Goal: Transaction & Acquisition: Purchase product/service

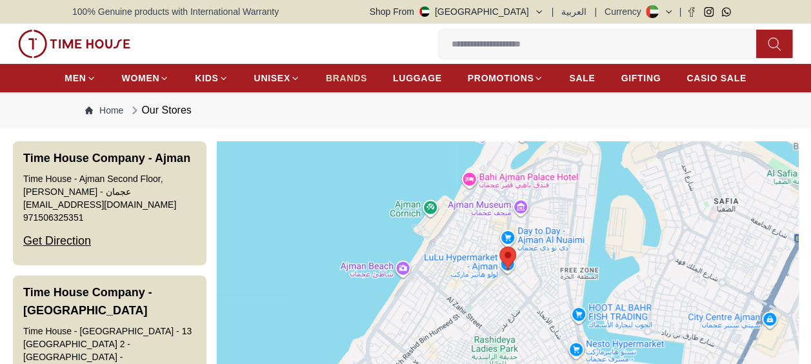
click at [343, 78] on span "BRANDS" at bounding box center [346, 78] width 41 height 13
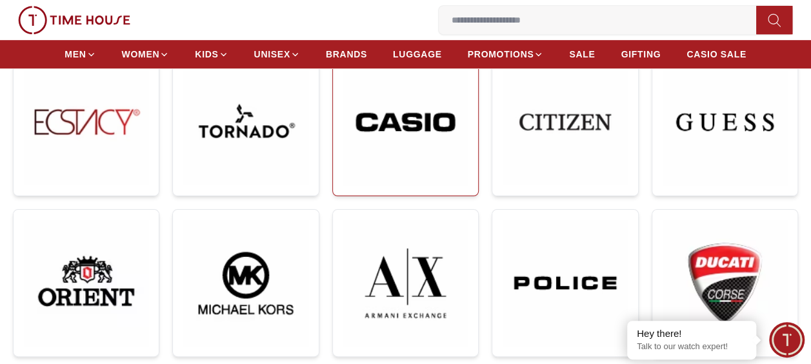
scroll to position [387, 0]
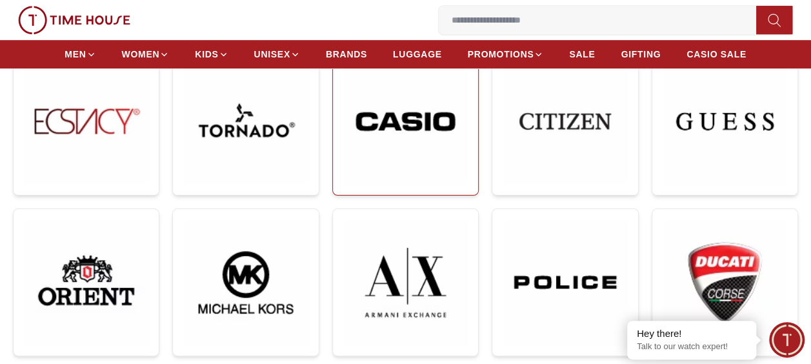
click at [393, 130] on img at bounding box center [405, 122] width 124 height 126
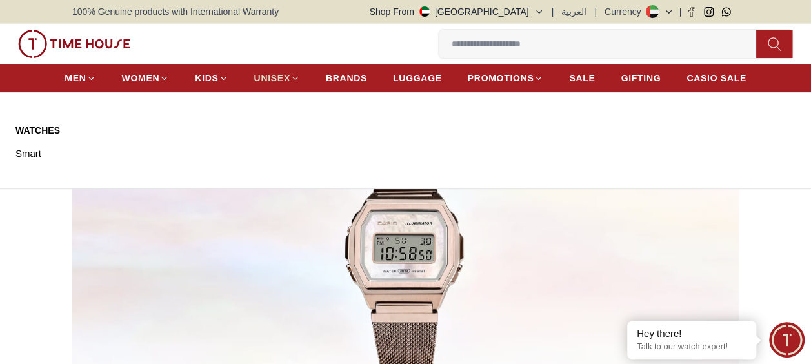
click at [282, 75] on span "UNISEX" at bounding box center [272, 78] width 36 height 13
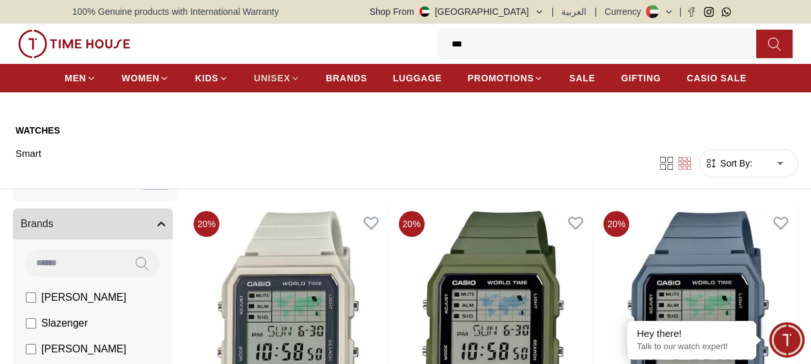
click at [293, 79] on icon at bounding box center [295, 79] width 10 height 10
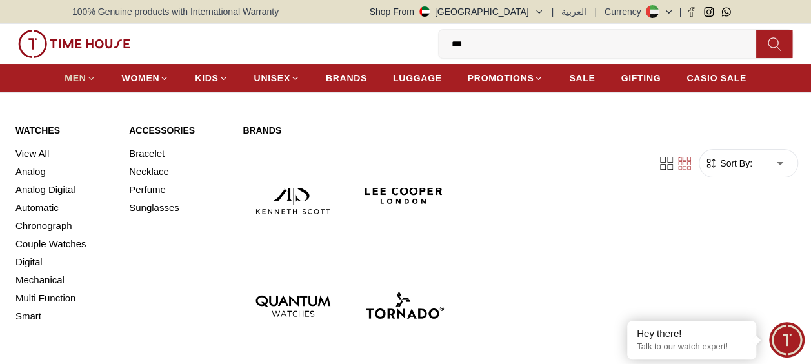
click at [72, 78] on span "MEN" at bounding box center [74, 78] width 21 height 13
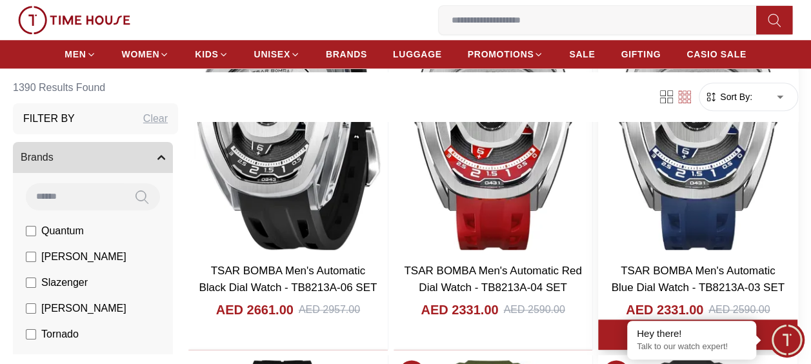
scroll to position [580, 0]
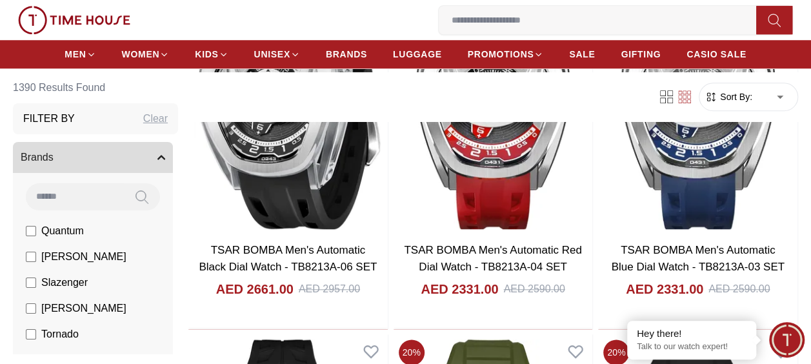
click at [61, 195] on input at bounding box center [75, 196] width 98 height 26
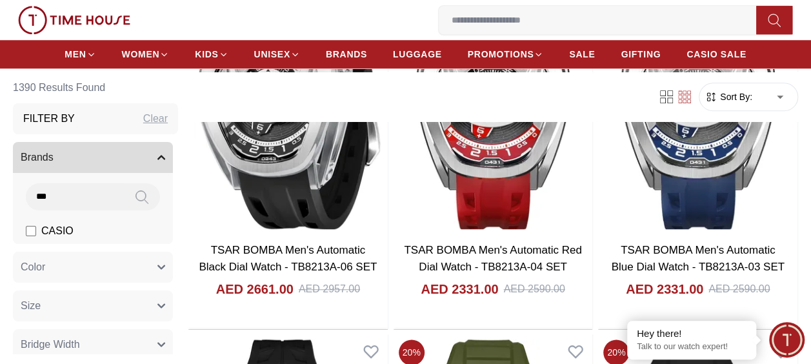
type input "***"
click at [36, 231] on label "CASIO" at bounding box center [50, 230] width 48 height 15
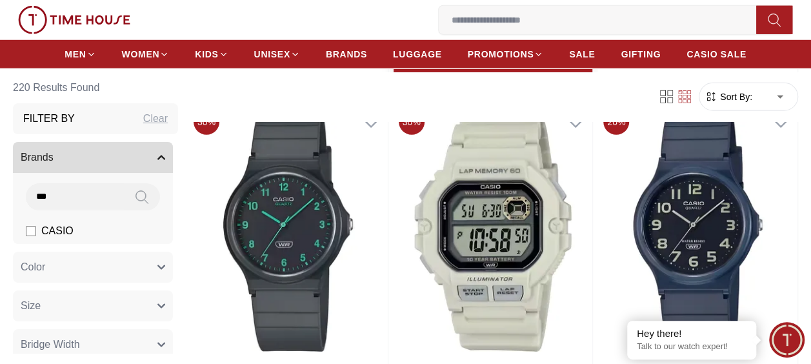
scroll to position [1935, 0]
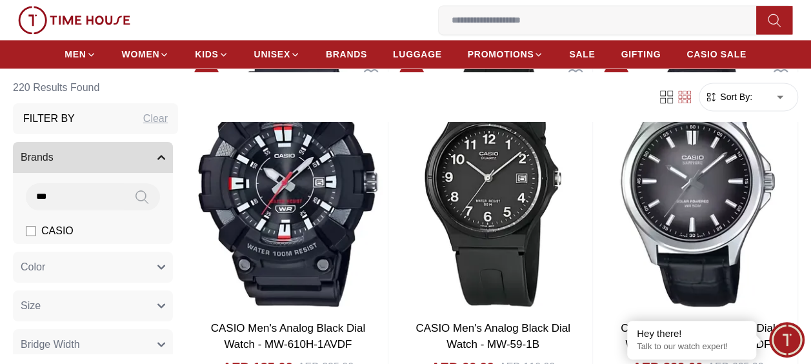
scroll to position [5804, 0]
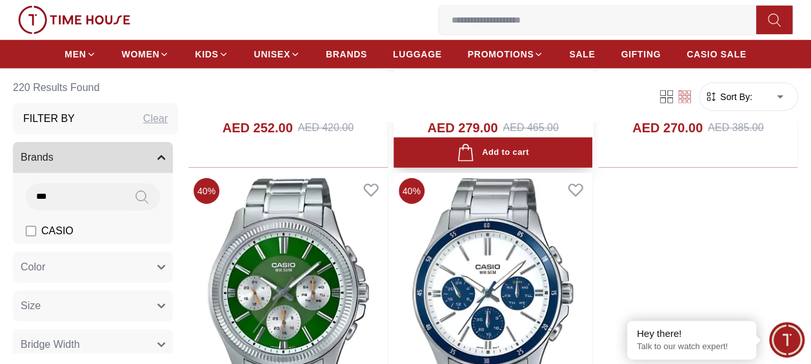
scroll to position [9287, 0]
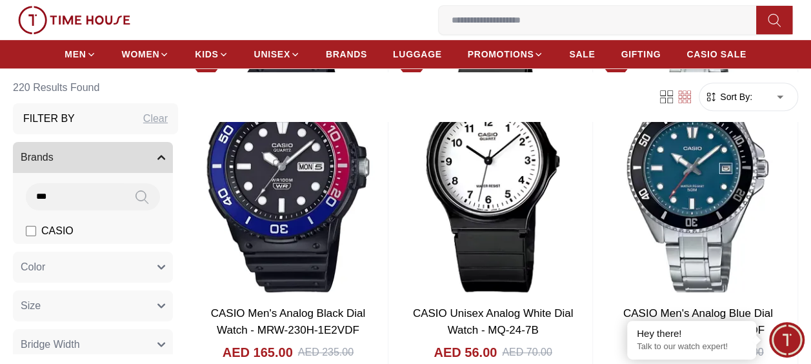
scroll to position [10061, 0]
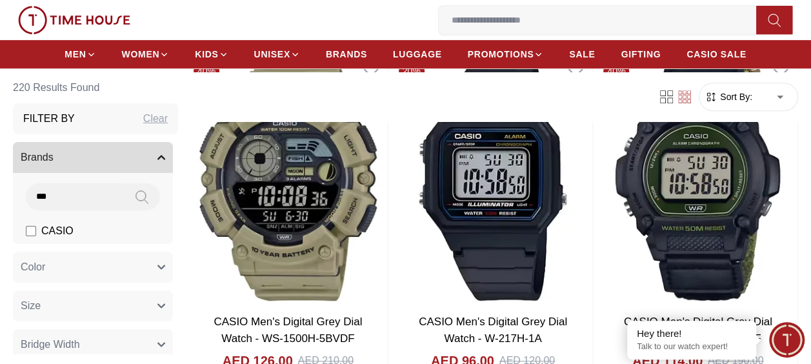
scroll to position [12576, 0]
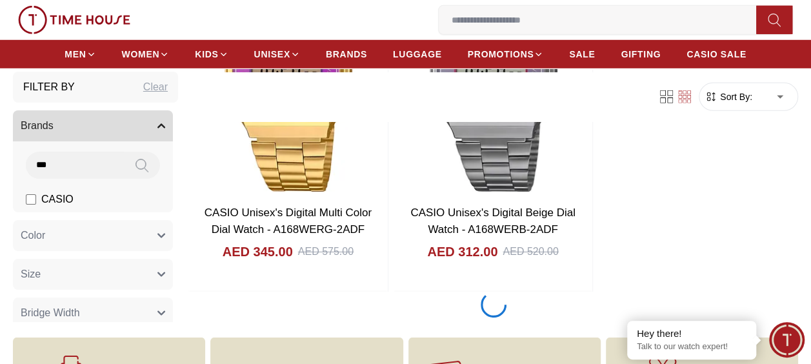
scroll to position [16510, 0]
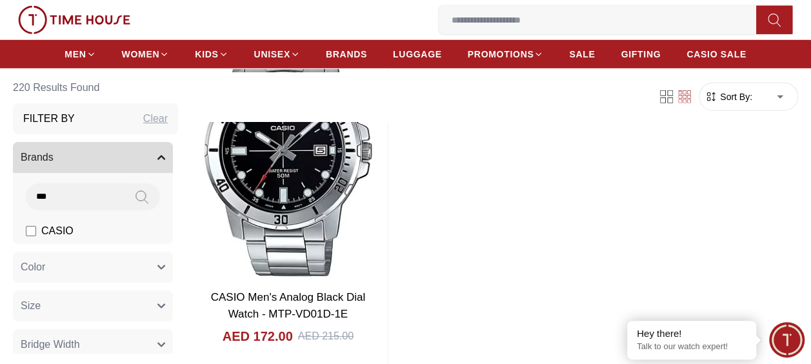
scroll to position [19025, 0]
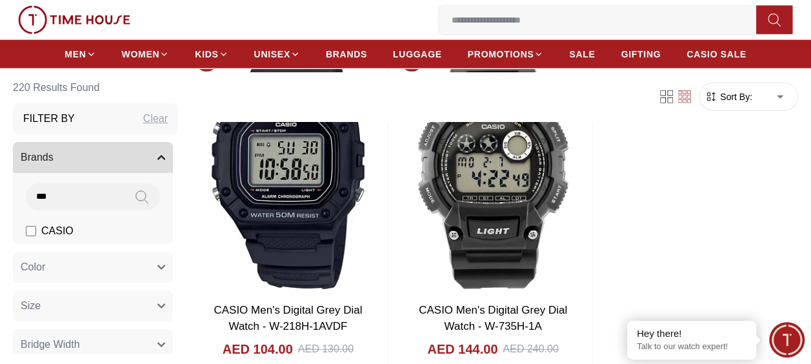
scroll to position [23522, 0]
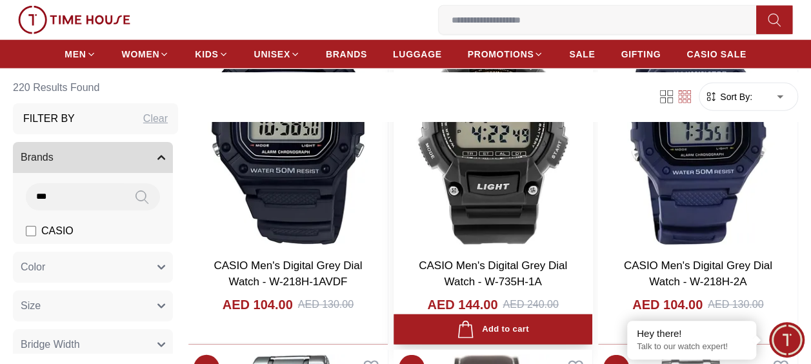
scroll to position [23539, 0]
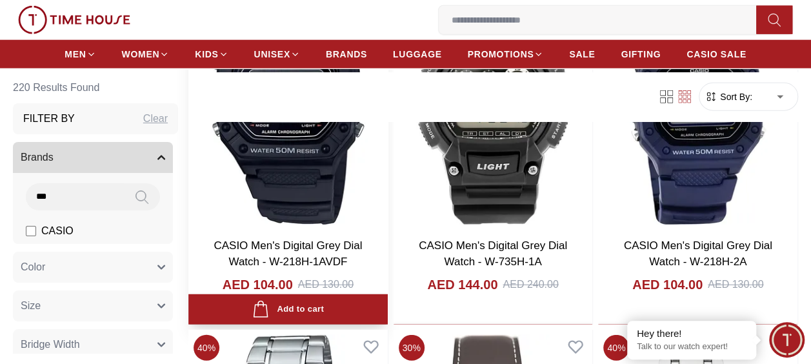
click at [332, 213] on img at bounding box center [287, 102] width 199 height 253
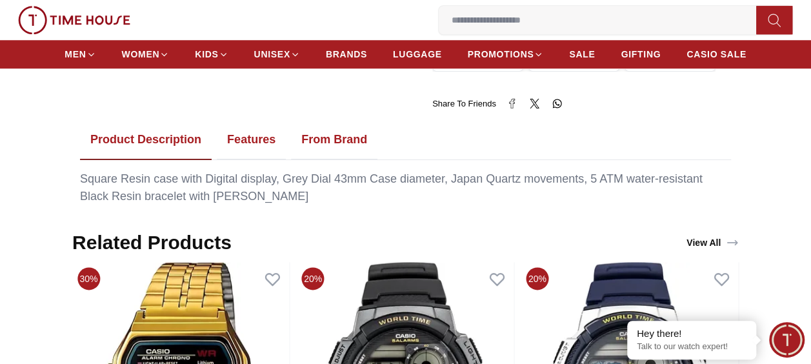
scroll to position [645, 0]
click at [337, 128] on button "From Brand" at bounding box center [334, 140] width 86 height 40
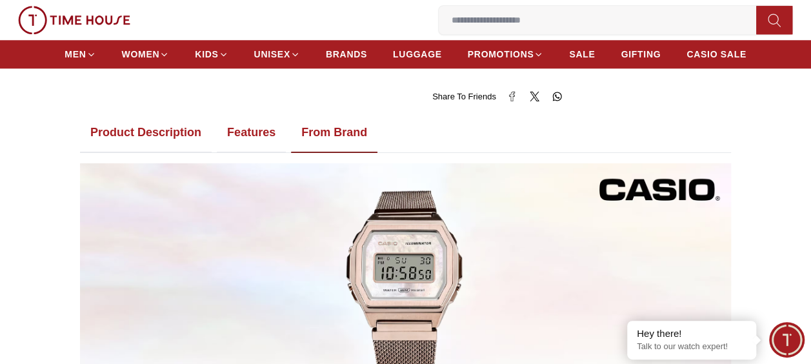
scroll to position [580, 0]
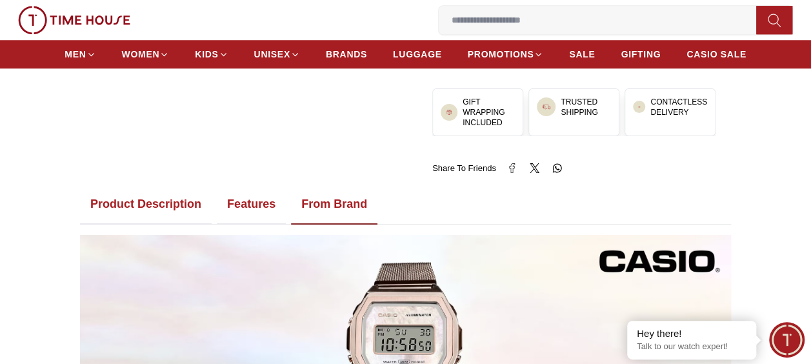
click at [183, 186] on button "Product Description" at bounding box center [146, 204] width 132 height 40
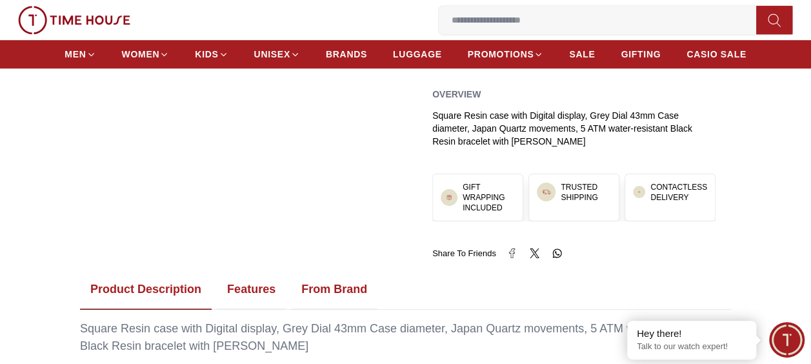
scroll to position [516, 0]
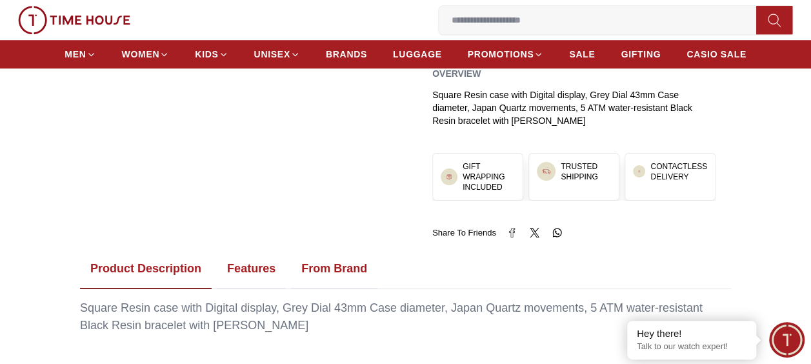
click at [248, 258] on button "Features" at bounding box center [251, 269] width 69 height 40
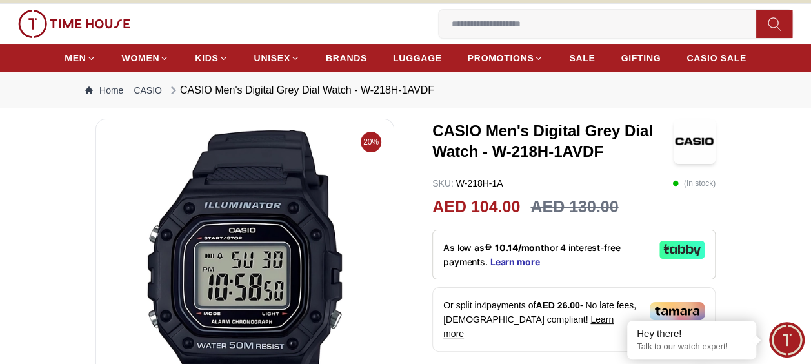
scroll to position [0, 0]
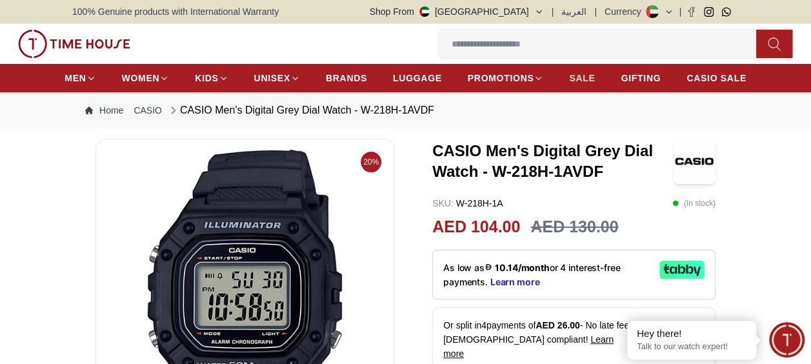
click at [582, 80] on span "SALE" at bounding box center [582, 78] width 26 height 13
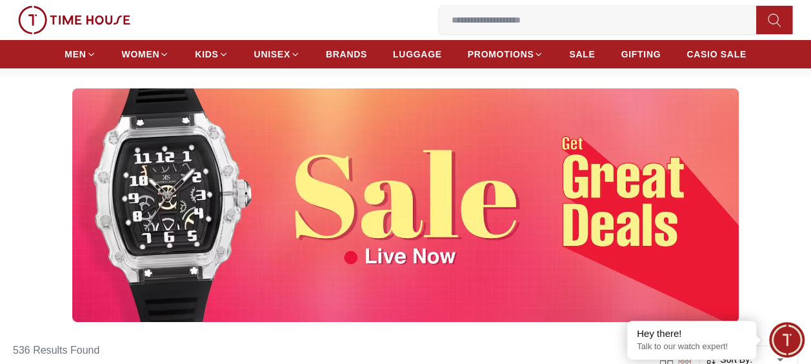
scroll to position [322, 0]
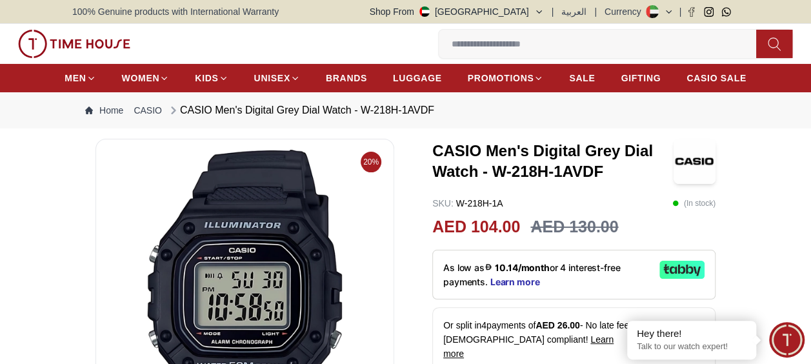
click at [98, 47] on img at bounding box center [74, 44] width 112 height 28
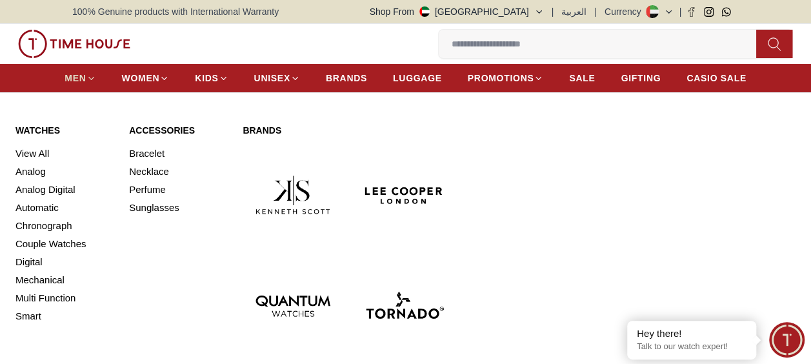
click at [76, 78] on span "MEN" at bounding box center [74, 78] width 21 height 13
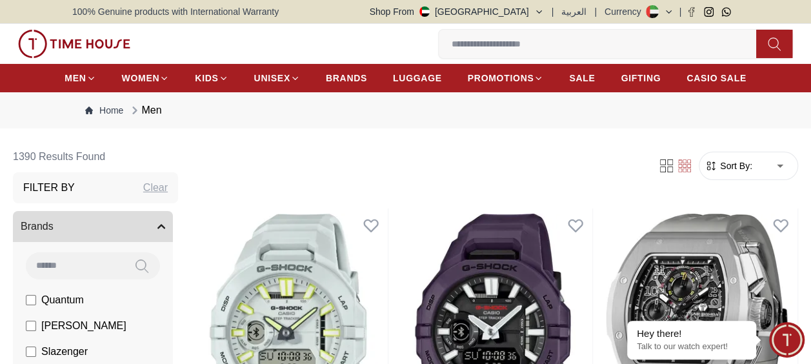
click at [54, 267] on input at bounding box center [75, 265] width 98 height 26
type input "****"
click at [62, 295] on span "CASIO" at bounding box center [57, 299] width 32 height 15
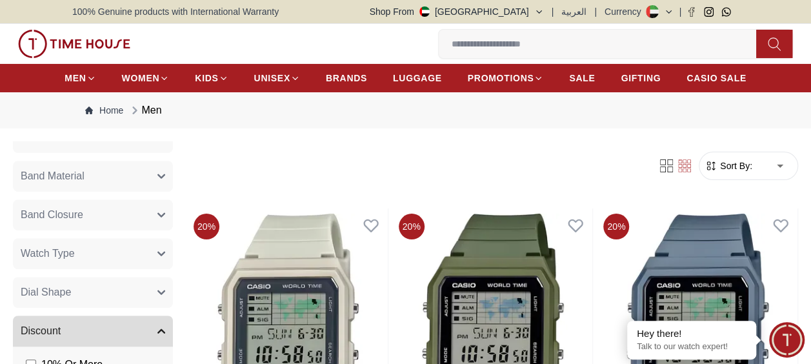
scroll to position [451, 0]
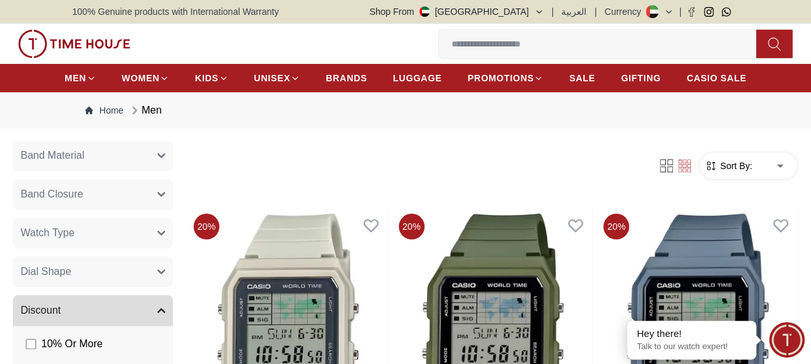
click at [144, 242] on button "Watch Type" at bounding box center [93, 232] width 160 height 31
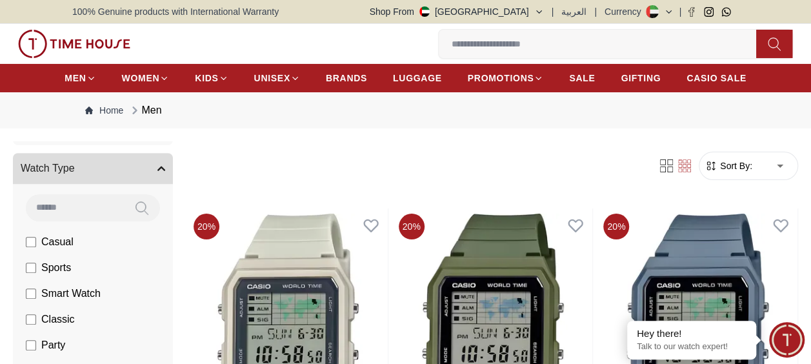
scroll to position [580, 0]
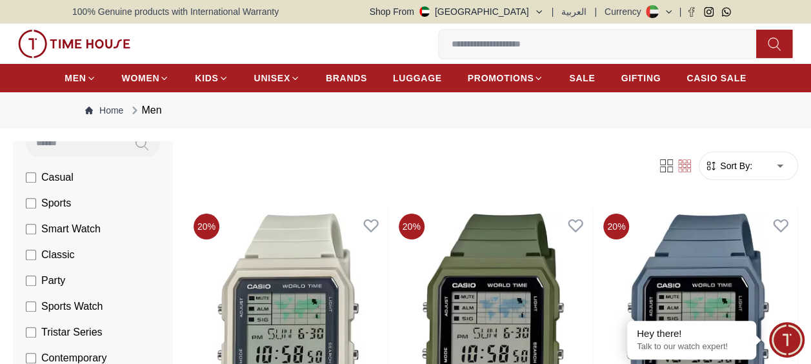
click at [63, 256] on span "Classic" at bounding box center [58, 254] width 34 height 15
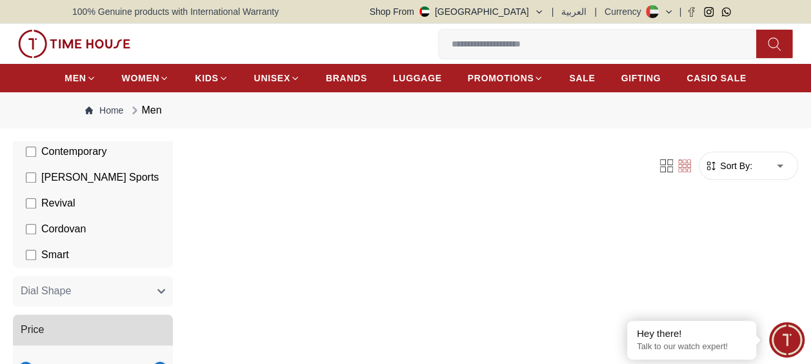
scroll to position [802, 0]
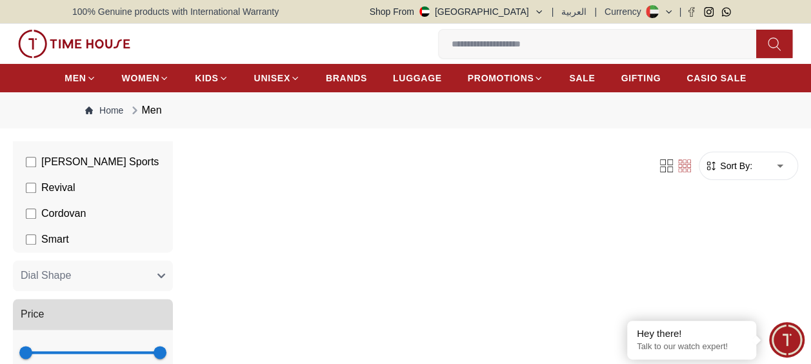
click at [112, 274] on button "Dial Shape" at bounding box center [93, 275] width 160 height 31
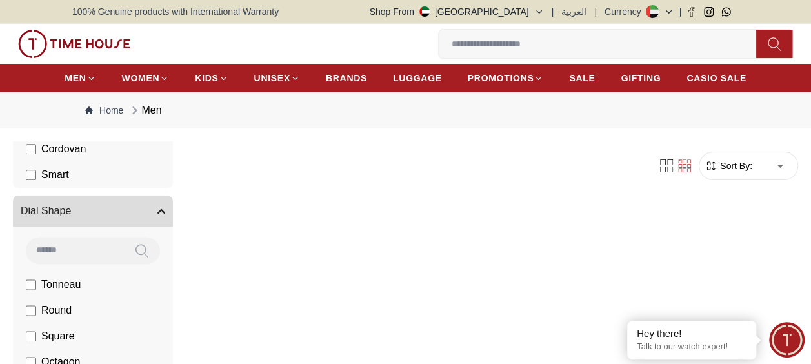
scroll to position [931, 0]
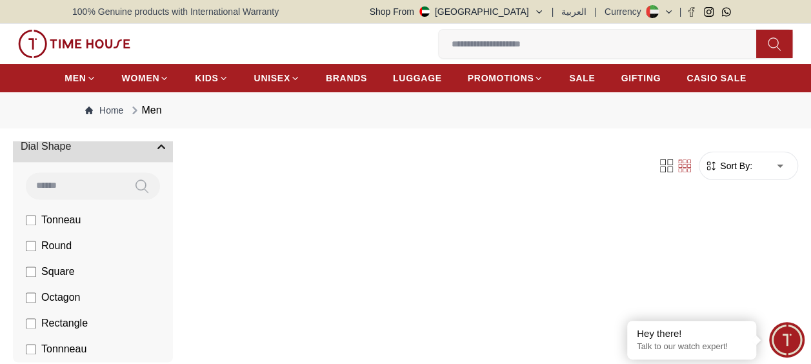
click at [63, 246] on span "Round" at bounding box center [56, 245] width 30 height 15
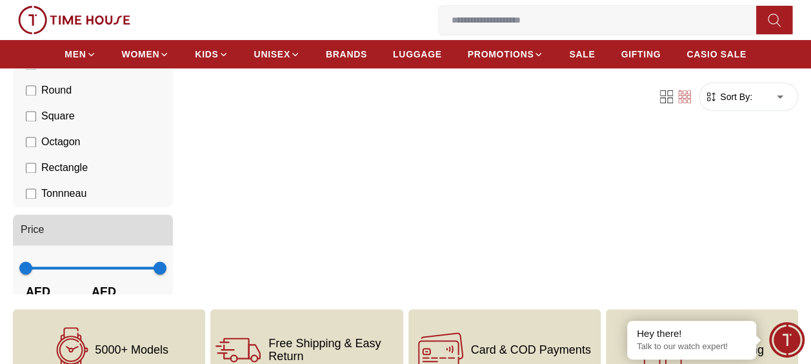
scroll to position [873, 0]
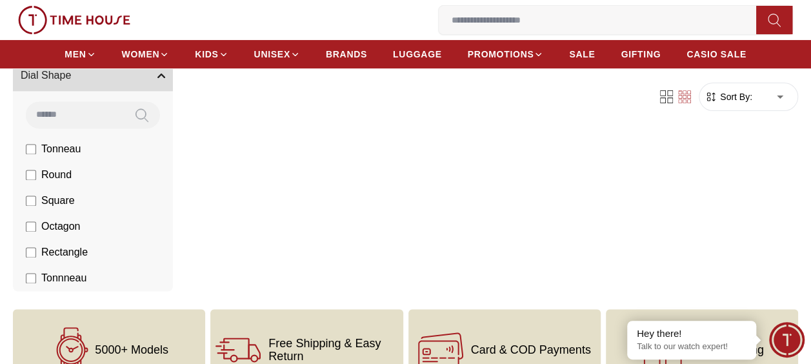
click at [61, 168] on span "Round" at bounding box center [56, 174] width 30 height 15
click at [61, 171] on span "Round" at bounding box center [56, 174] width 30 height 15
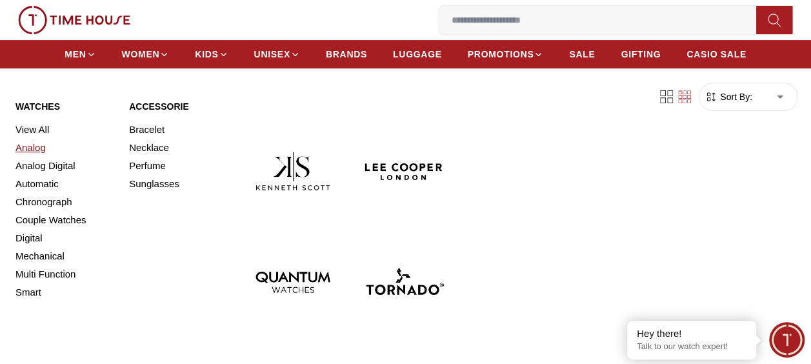
click at [40, 150] on link "Analog" at bounding box center [64, 148] width 98 height 18
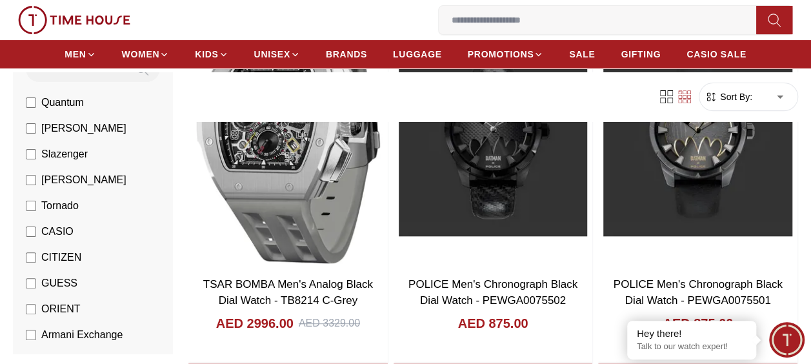
scroll to position [129, 0]
click at [62, 231] on span "CASIO" at bounding box center [57, 230] width 32 height 15
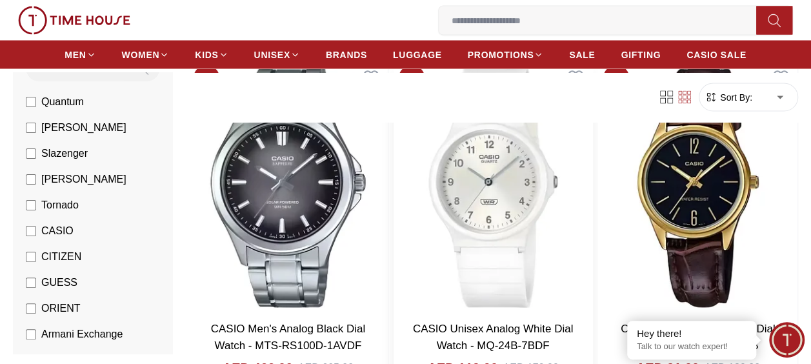
scroll to position [1225, 0]
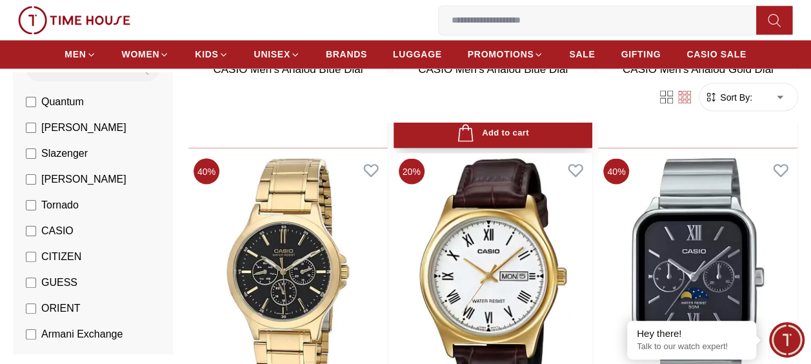
scroll to position [3676, 0]
